Goal: Transaction & Acquisition: Purchase product/service

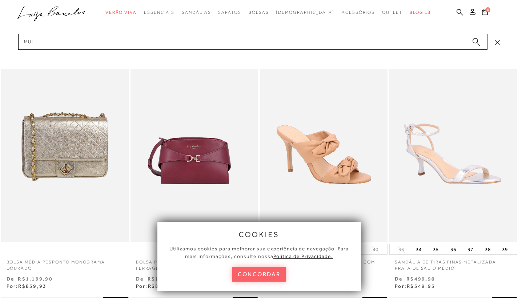
type input "mule"
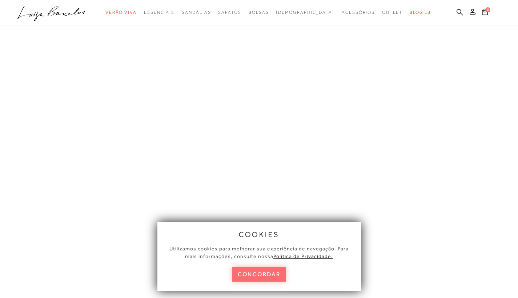
click at [260, 271] on button "concordar" at bounding box center [259, 274] width 54 height 15
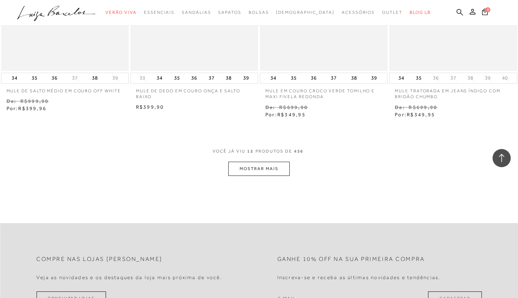
scroll to position [686, 0]
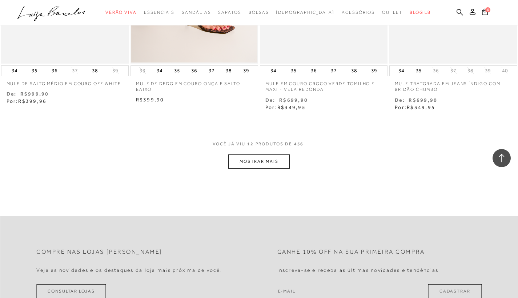
click at [272, 158] on button "MOSTRAR MAIS" at bounding box center [258, 161] width 61 height 14
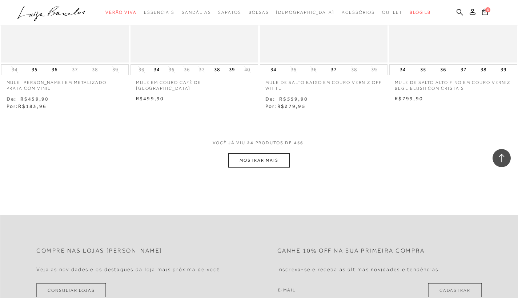
scroll to position [1403, 0]
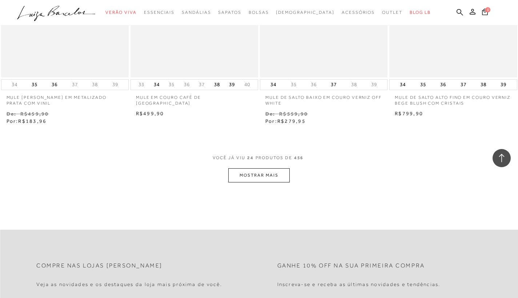
click at [266, 169] on button "MOSTRAR MAIS" at bounding box center [258, 175] width 61 height 14
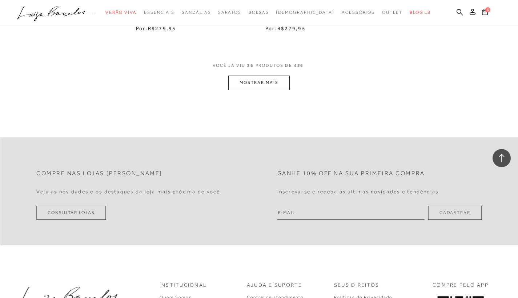
scroll to position [2236, 0]
click at [261, 81] on button "MOSTRAR MAIS" at bounding box center [258, 82] width 61 height 14
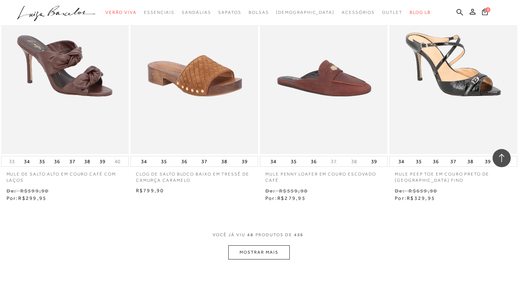
scroll to position [2802, 0]
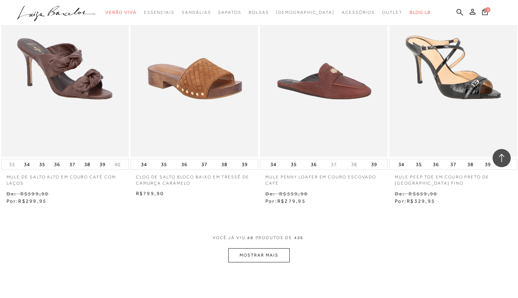
click at [269, 251] on button "MOSTRAR MAIS" at bounding box center [258, 255] width 61 height 14
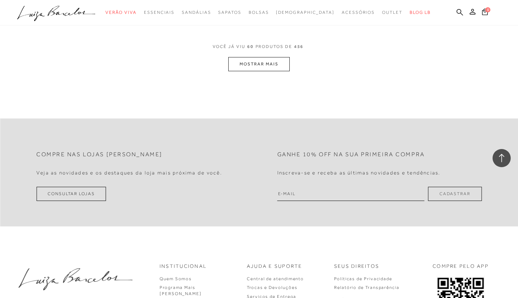
scroll to position [3678, 0]
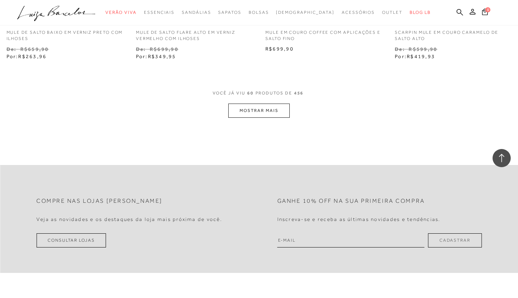
click at [269, 104] on button "MOSTRAR MAIS" at bounding box center [258, 111] width 61 height 14
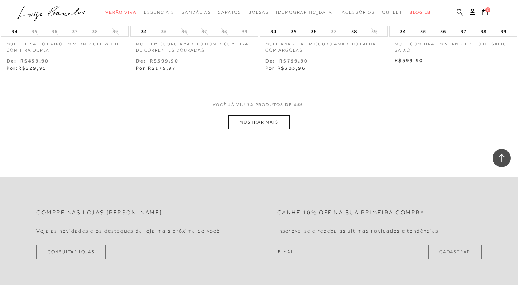
scroll to position [4407, 0]
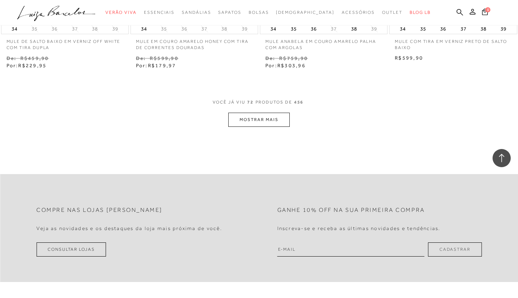
click at [280, 113] on button "MOSTRAR MAIS" at bounding box center [258, 120] width 61 height 14
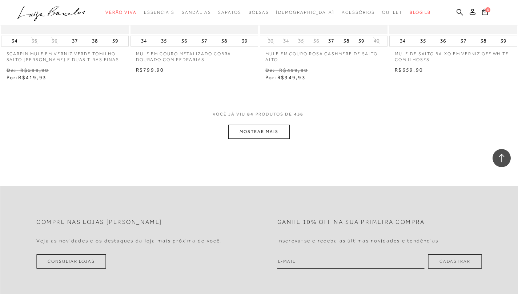
scroll to position [5145, 0]
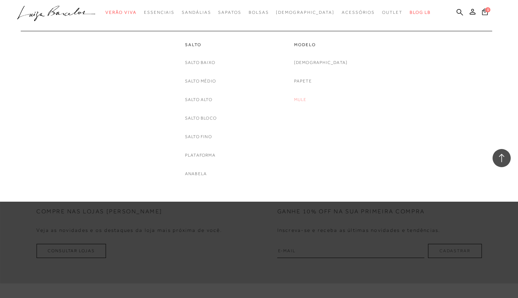
click at [307, 100] on link "Mule" at bounding box center [300, 100] width 13 height 8
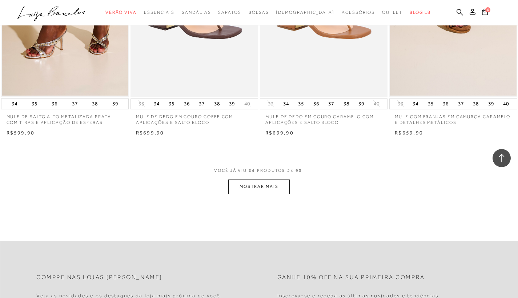
scroll to position [1342, 0]
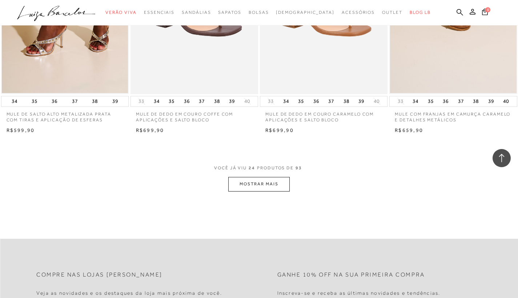
click at [274, 177] on button "MOSTRAR MAIS" at bounding box center [258, 184] width 61 height 14
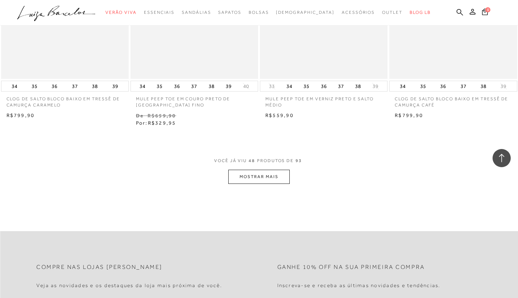
scroll to position [2815, 0]
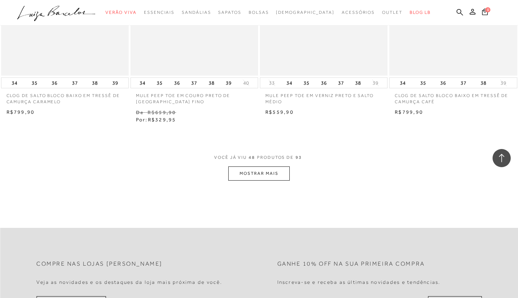
click at [266, 166] on button "MOSTRAR MAIS" at bounding box center [258, 173] width 61 height 14
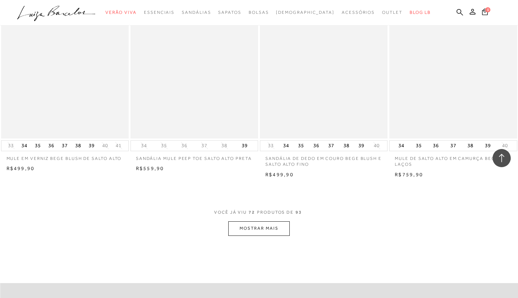
scroll to position [4275, 0]
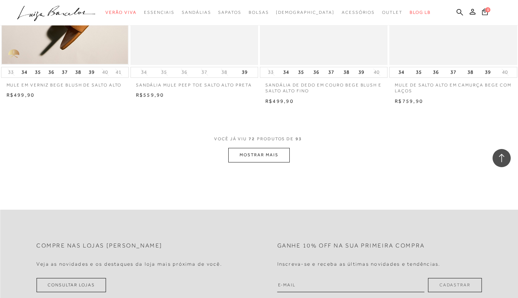
click at [270, 148] on button "MOSTRAR MAIS" at bounding box center [258, 155] width 61 height 14
